Goal: Information Seeking & Learning: Understand process/instructions

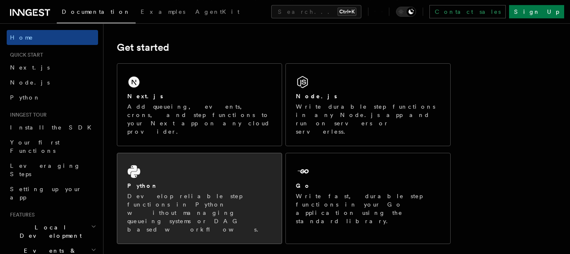
scroll to position [115, 0]
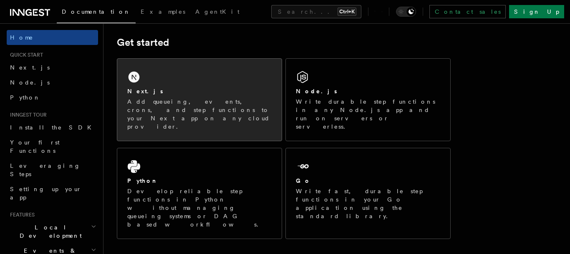
click at [196, 80] on div "Next.js Add queueing, events, crons, and step functions to your Next app on any…" at bounding box center [199, 100] width 164 height 82
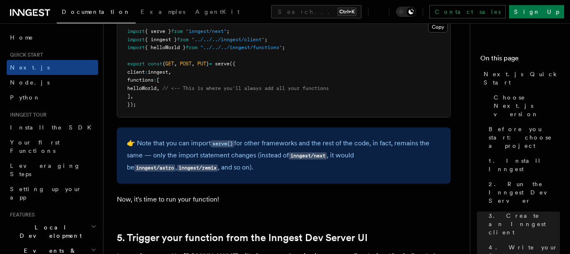
scroll to position [1669, 0]
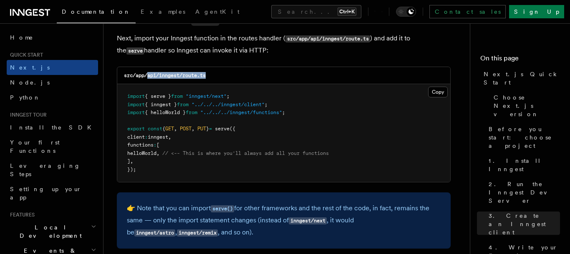
drag, startPoint x: 149, startPoint y: 80, endPoint x: 214, endPoint y: 80, distance: 64.6
click at [214, 80] on div "src/app/api/inngest/route.ts" at bounding box center [283, 75] width 333 height 17
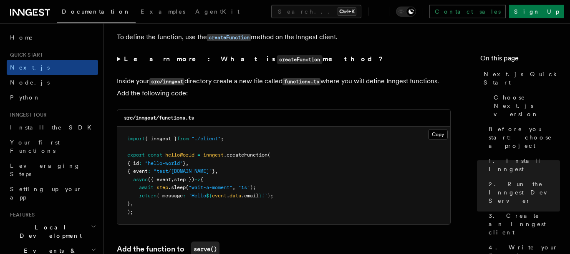
scroll to position [1439, 0]
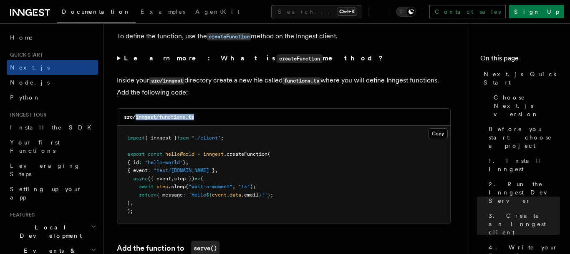
drag, startPoint x: 136, startPoint y: 122, endPoint x: 241, endPoint y: 123, distance: 104.3
click at [241, 123] on div "src/inngest/functions.ts" at bounding box center [283, 117] width 333 height 17
copy code "inngest/functions.ts"
click at [439, 133] on button "Copy Copied" at bounding box center [438, 133] width 20 height 11
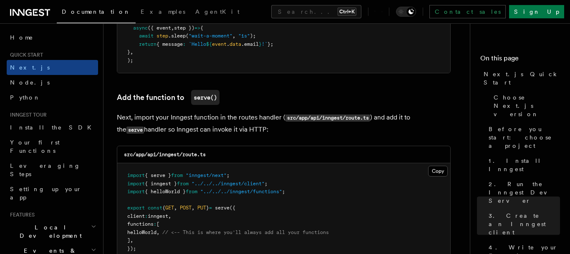
scroll to position [1611, 0]
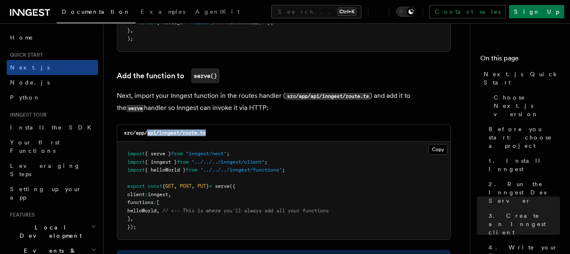
drag, startPoint x: 148, startPoint y: 138, endPoint x: 221, endPoint y: 138, distance: 73.0
click at [221, 138] on div "src/app/api/inngest/route.ts" at bounding box center [283, 133] width 333 height 17
copy code "api/inngest/route.ts"
click at [437, 151] on button "Copy Copied" at bounding box center [438, 149] width 20 height 11
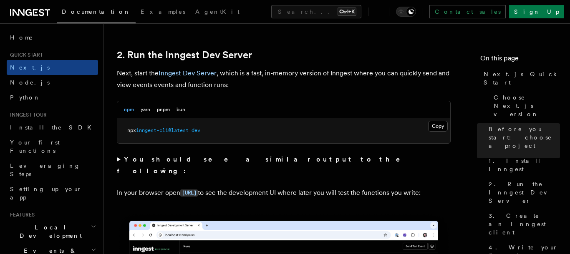
scroll to position [653, 0]
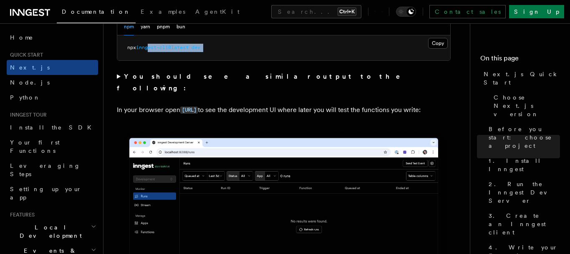
drag, startPoint x: 152, startPoint y: 45, endPoint x: 234, endPoint y: 57, distance: 83.0
click at [234, 57] on pre "npx inngest-cli@latest dev" at bounding box center [283, 47] width 333 height 25
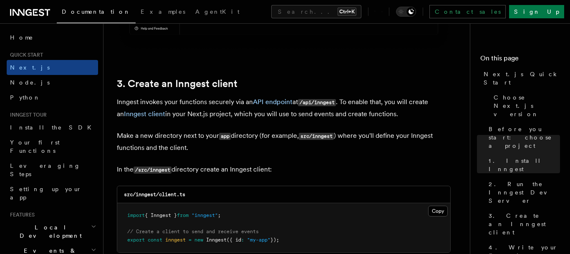
scroll to position [998, 0]
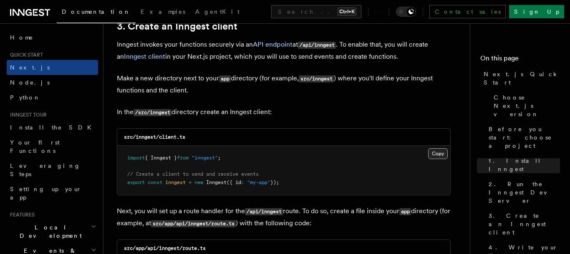
click at [439, 153] on button "Copy Copied" at bounding box center [438, 153] width 20 height 11
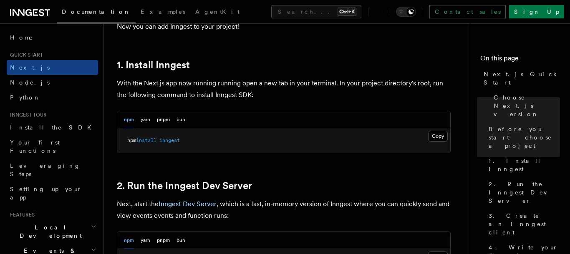
scroll to position [480, 0]
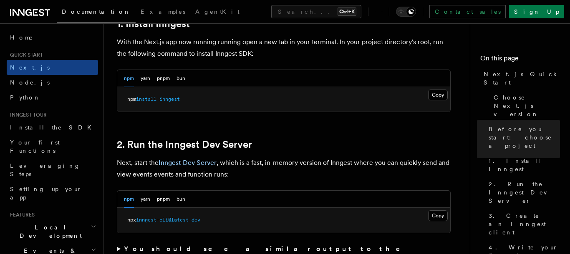
click at [241, 218] on pre "npx inngest-cli@latest dev" at bounding box center [283, 220] width 333 height 25
